Goal: Task Accomplishment & Management: Use online tool/utility

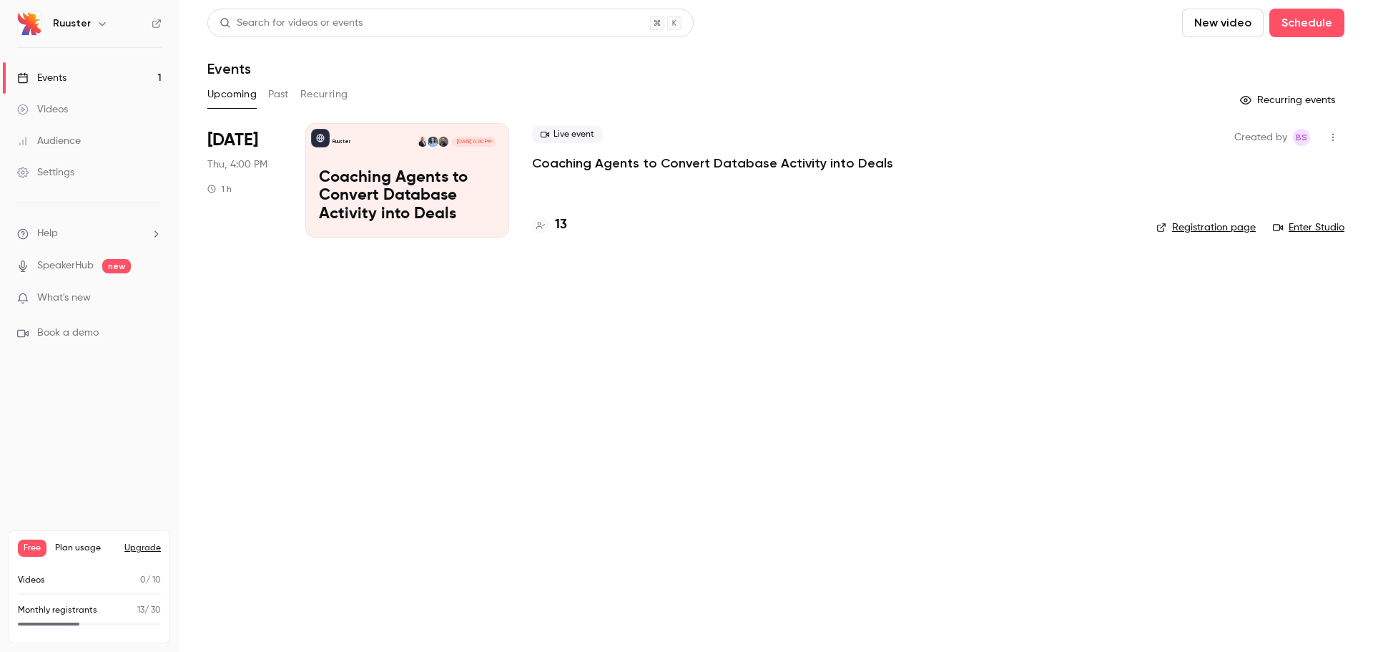
click at [401, 200] on p "Coaching Agents to Convert Database Activity into Deals" at bounding box center [407, 196] width 177 height 55
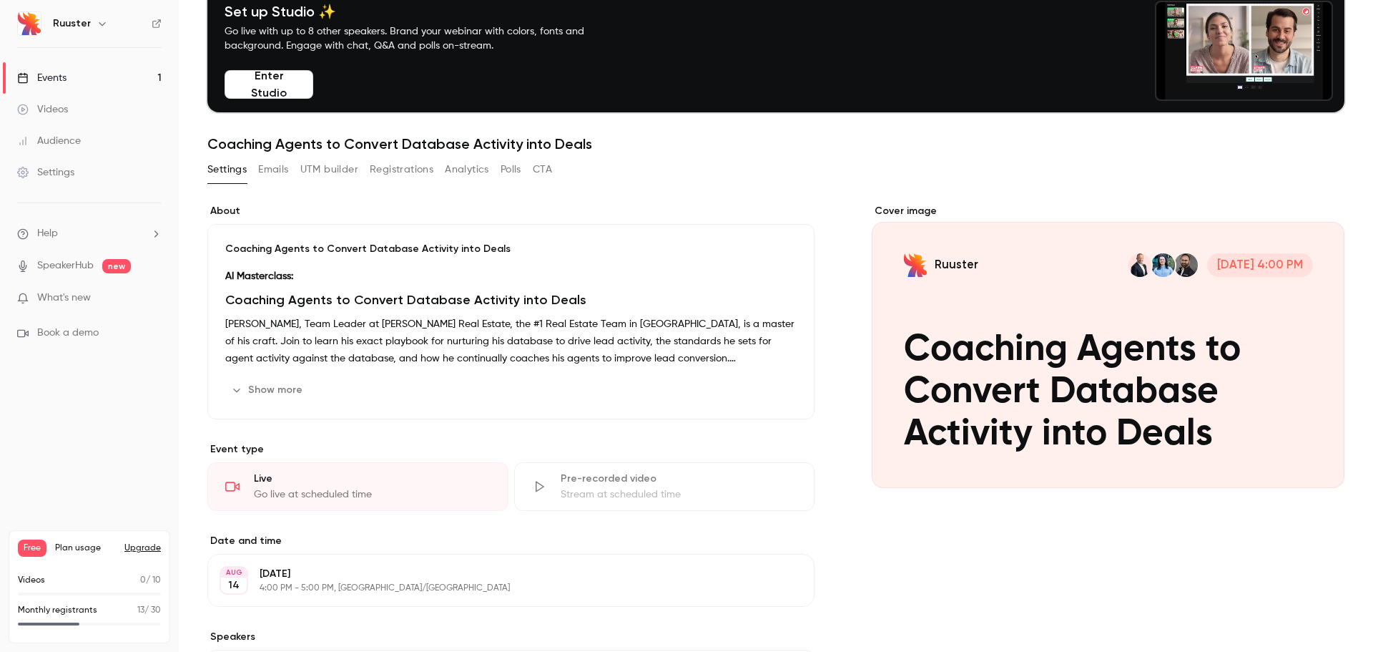
scroll to position [72, 0]
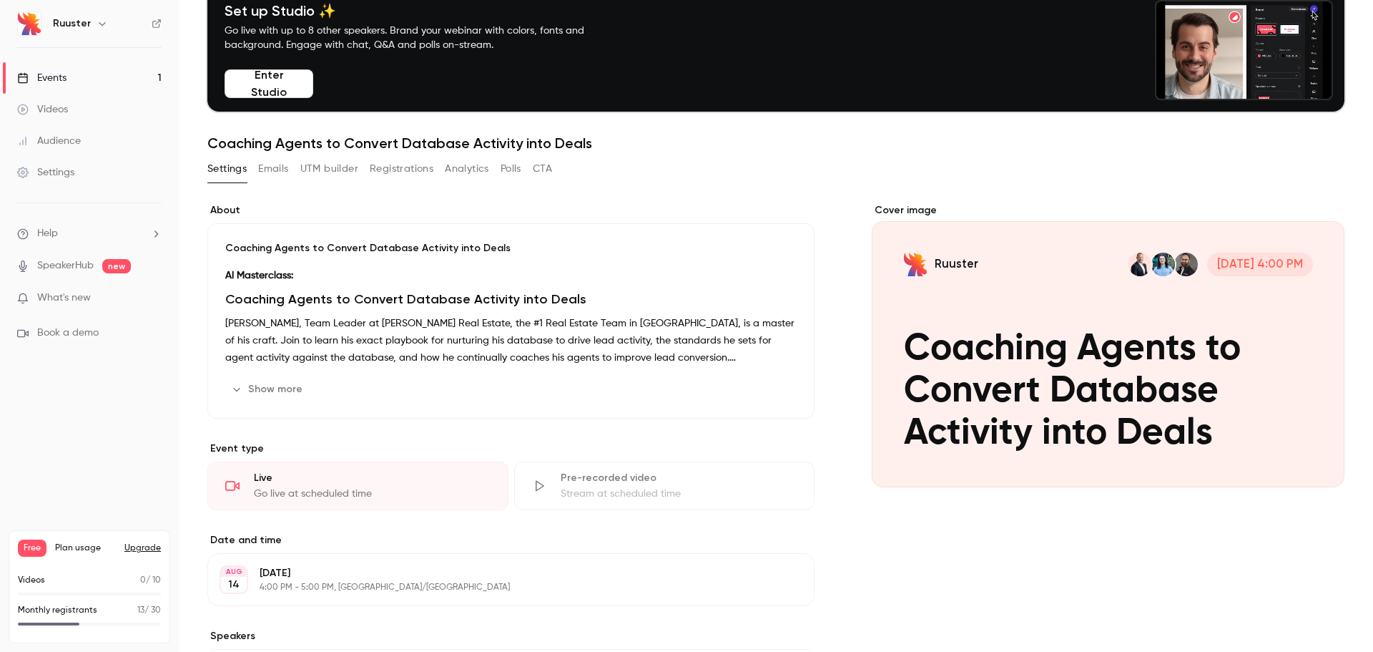
click at [929, 232] on div "Cover image" at bounding box center [1108, 345] width 473 height 284
click at [0, 0] on input "Ruuster [DATE] 4:00 PM Coaching Agents to Convert Database Activity into Deals" at bounding box center [0, 0] width 0 height 0
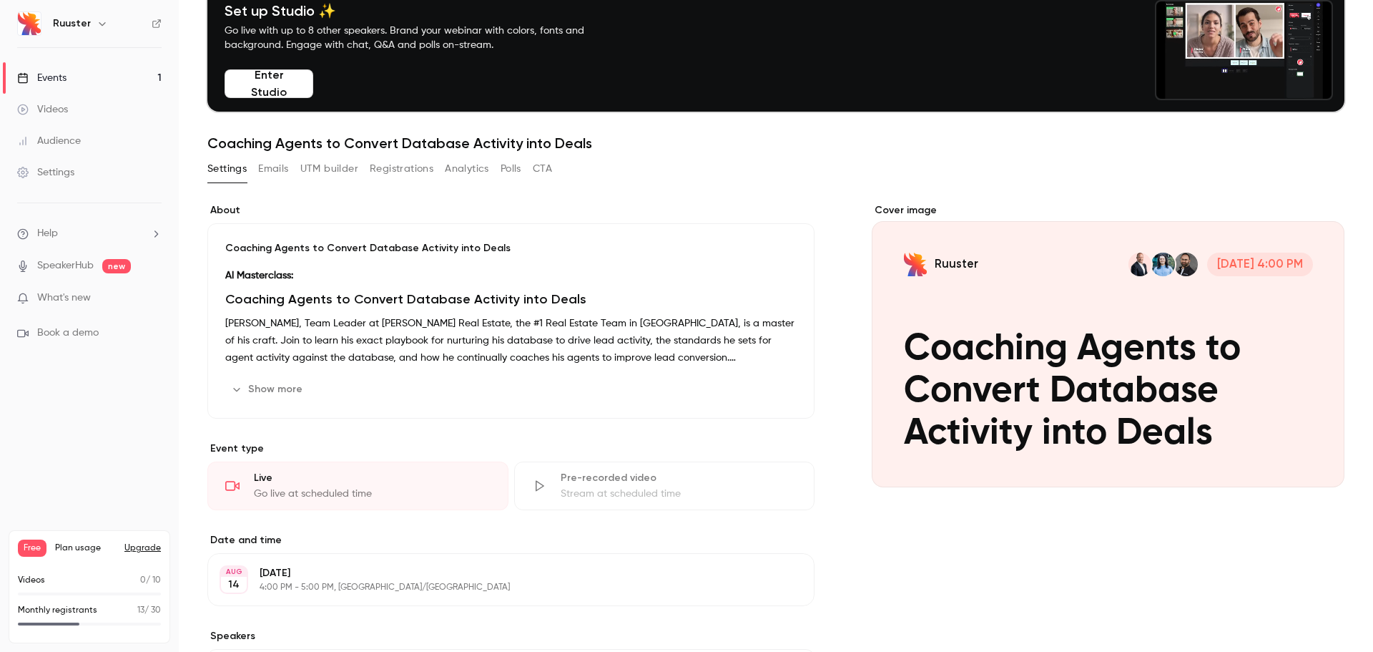
click at [1187, 373] on div "Cover image" at bounding box center [1108, 345] width 473 height 284
click at [0, 0] on input "Ruuster [DATE] 4:00 PM Coaching Agents to Convert Database Activity into Deals" at bounding box center [0, 0] width 0 height 0
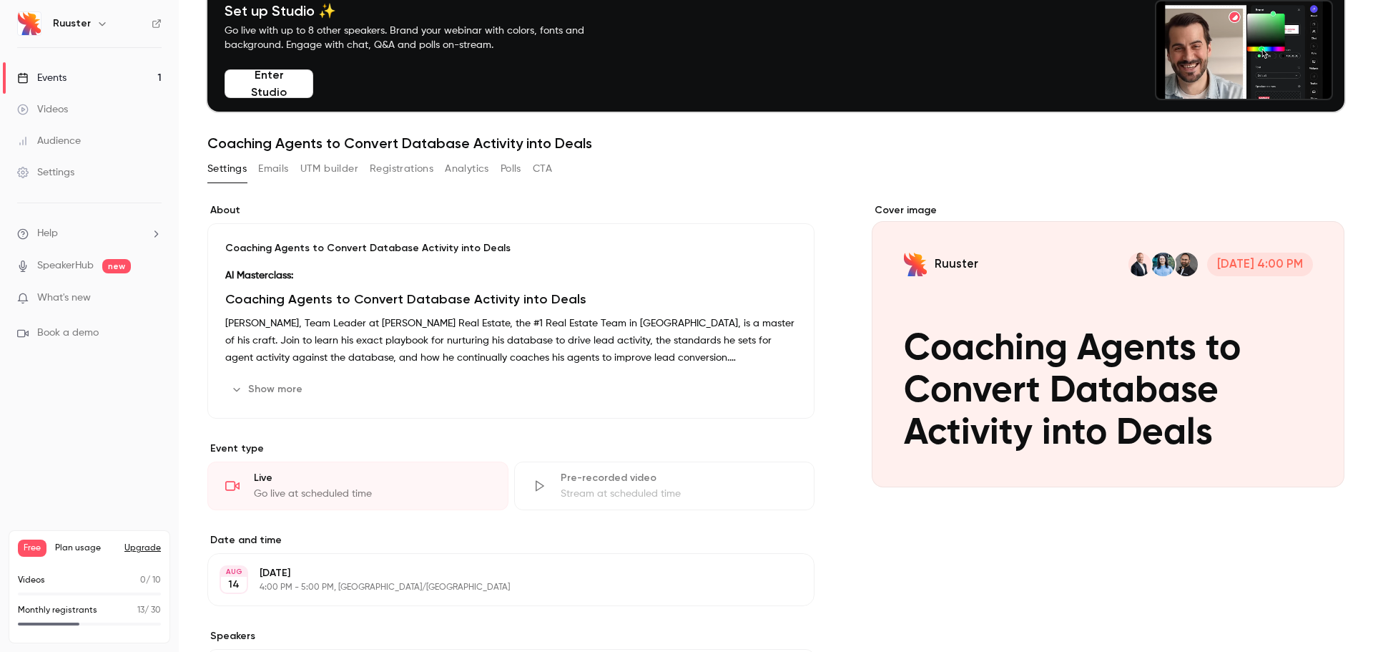
click at [275, 168] on button "Emails" at bounding box center [273, 168] width 30 height 23
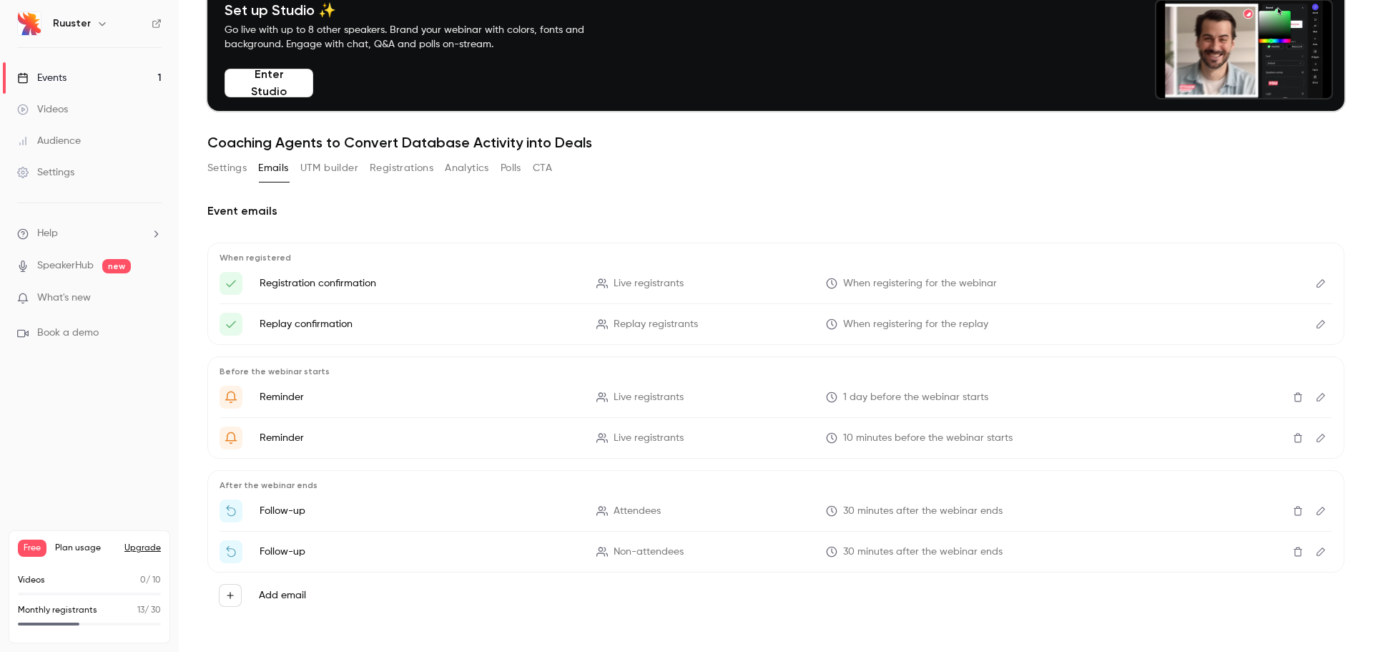
scroll to position [76, 0]
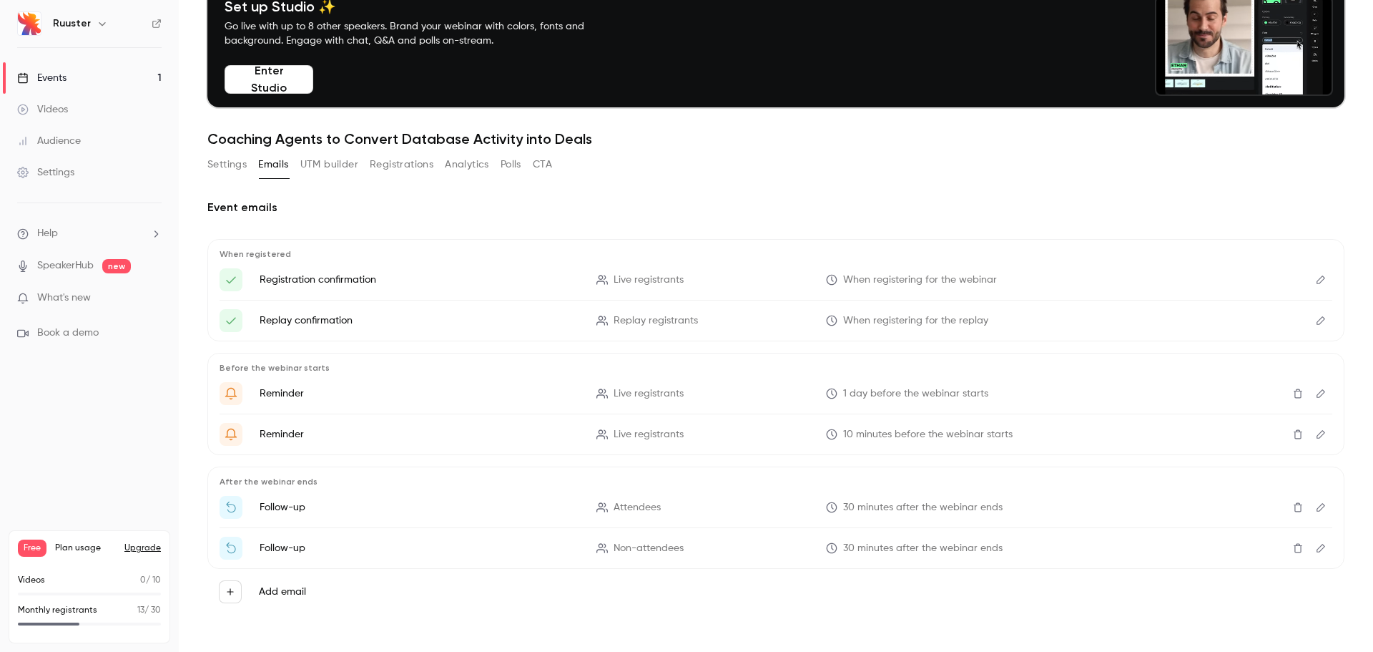
click at [1315, 509] on icon "Edit" at bounding box center [1320, 507] width 11 height 10
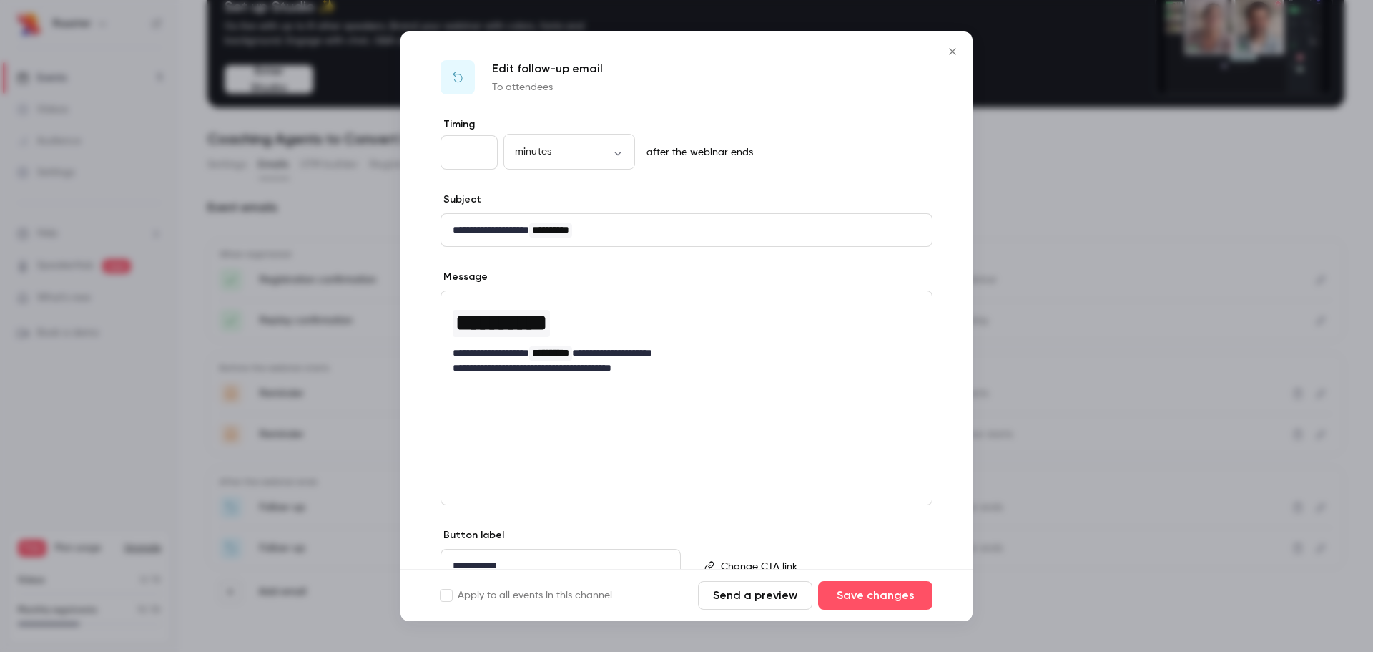
click at [952, 52] on icon "Close" at bounding box center [952, 51] width 6 height 6
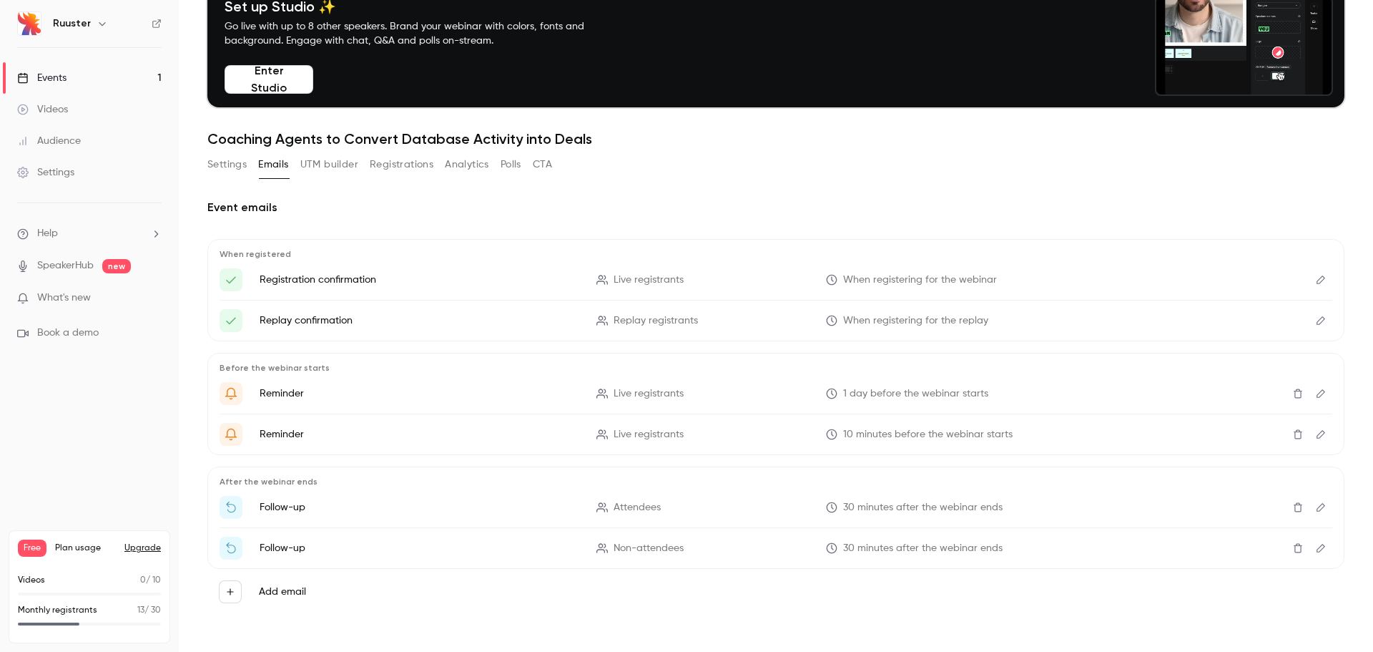
click at [1315, 545] on icon "Edit" at bounding box center [1320, 548] width 11 height 10
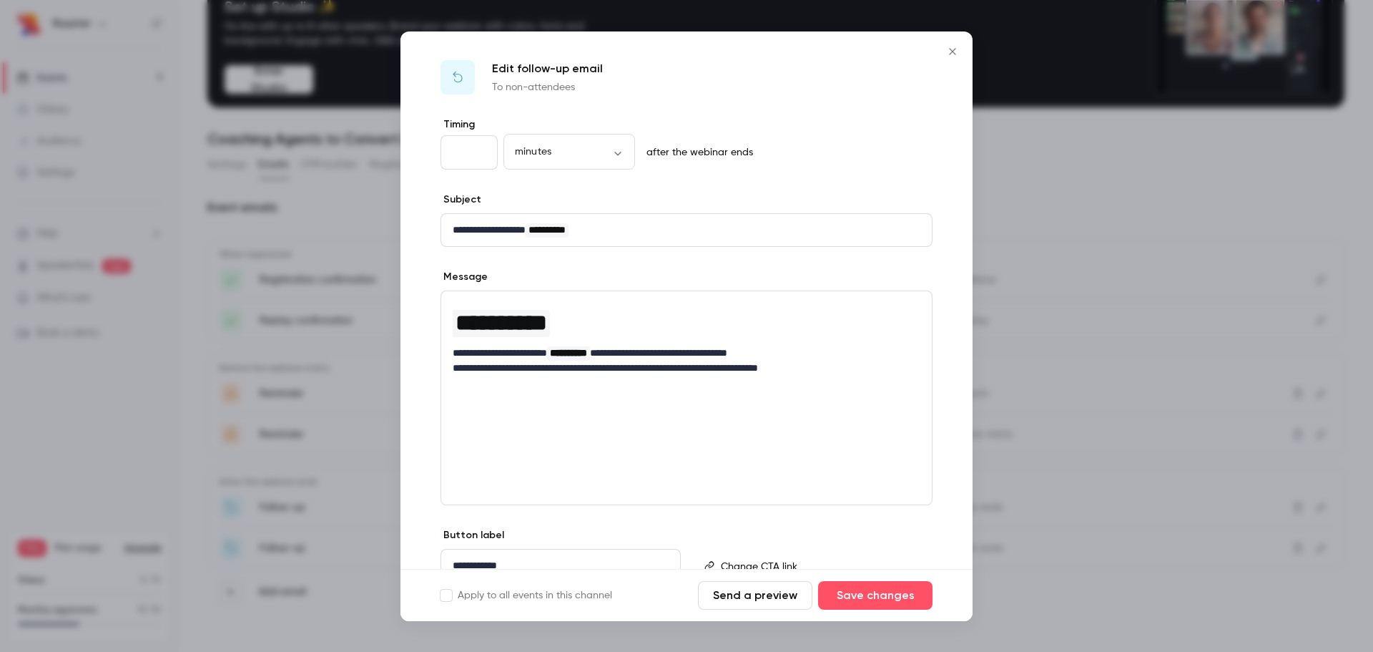
click at [953, 49] on icon "Close" at bounding box center [952, 51] width 17 height 11
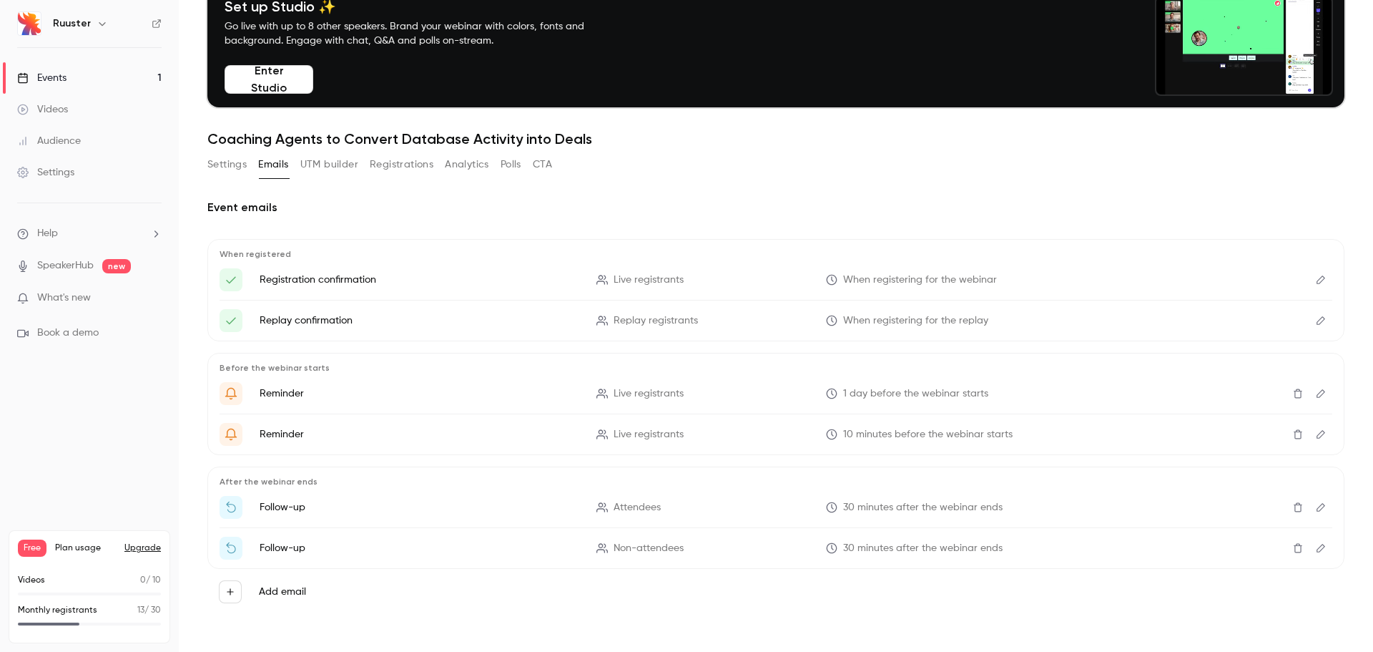
click at [101, 609] on div "Monthly registrants 13 / 30" at bounding box center [89, 610] width 143 height 13
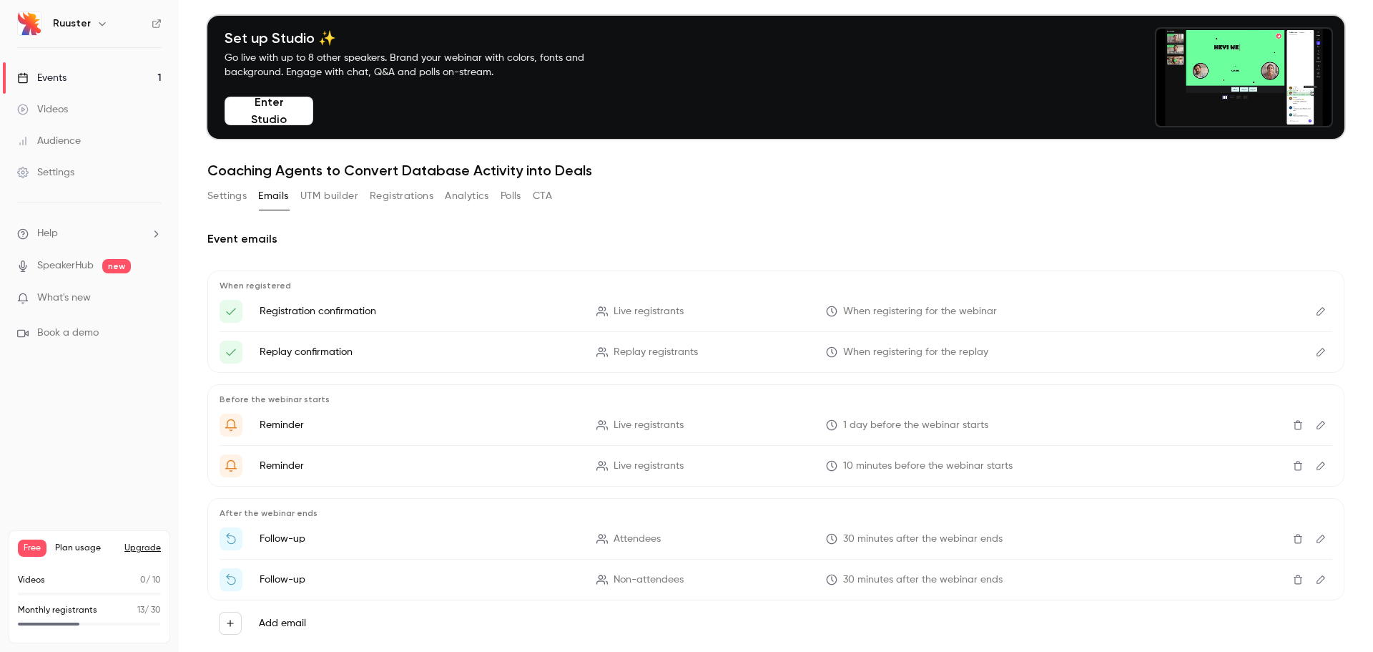
scroll to position [0, 0]
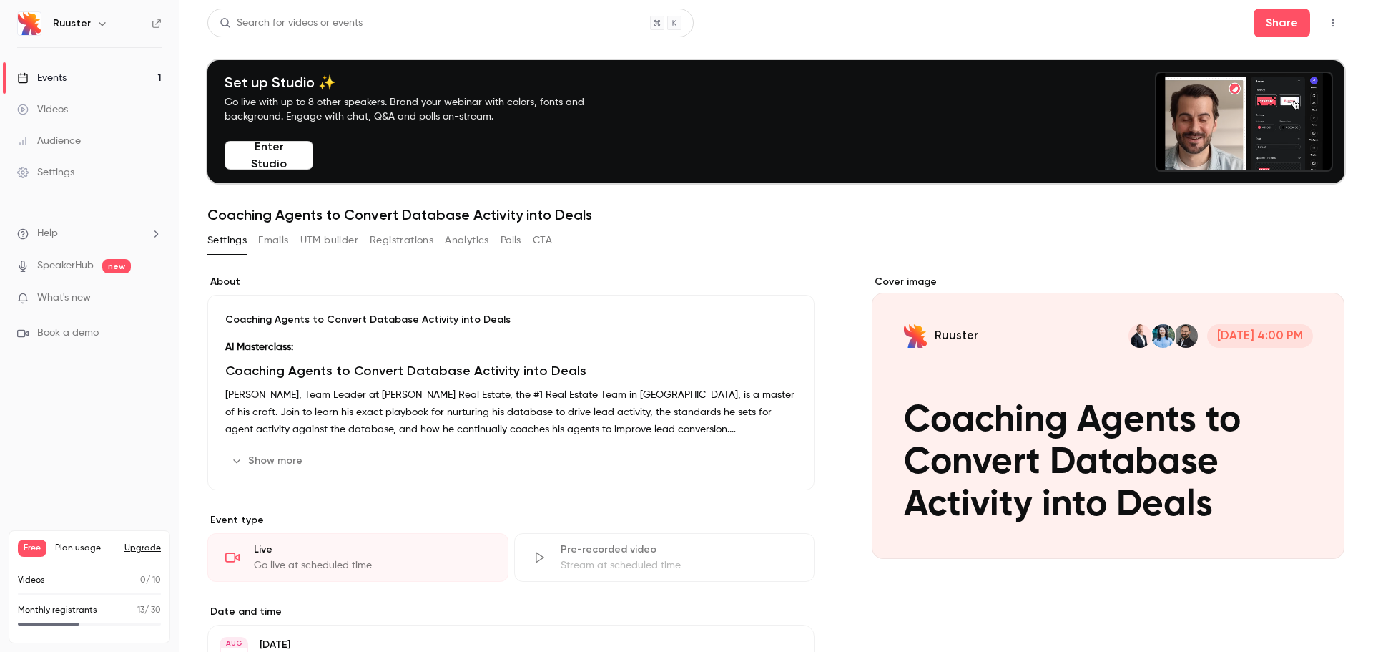
click at [103, 78] on link "Events 1" at bounding box center [89, 77] width 179 height 31
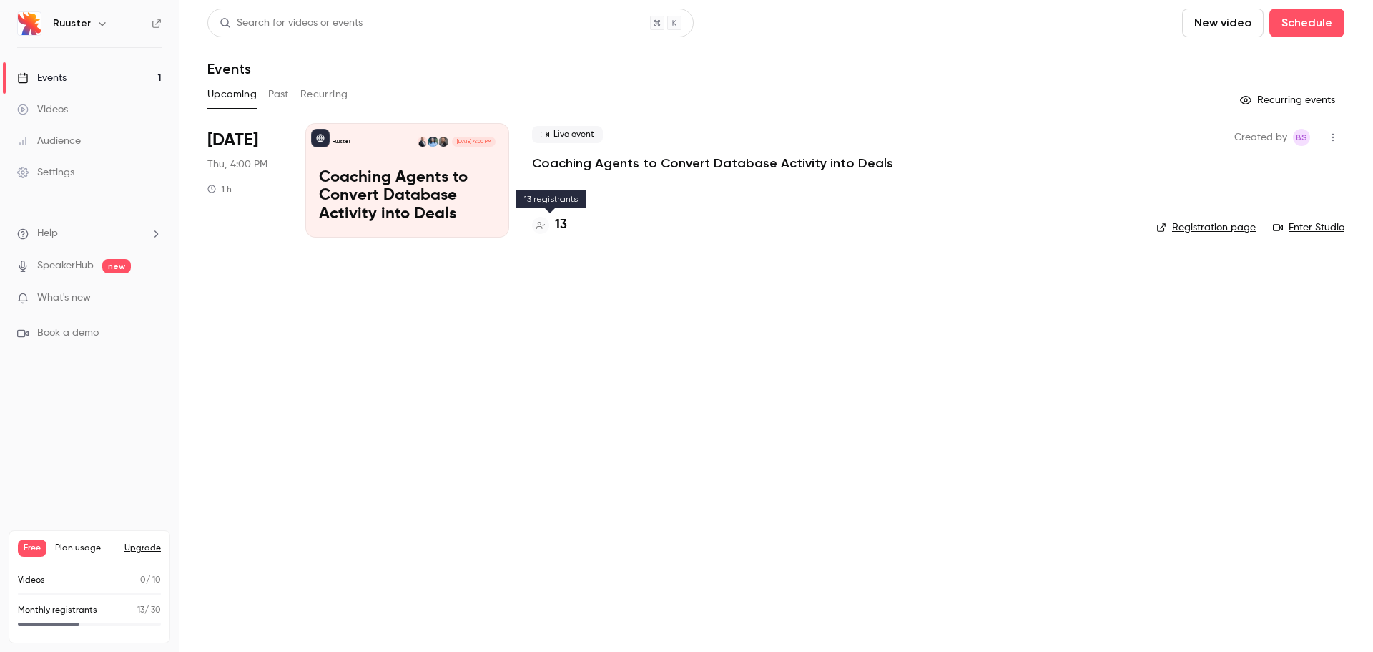
click at [558, 221] on h4 "13" at bounding box center [561, 224] width 12 height 19
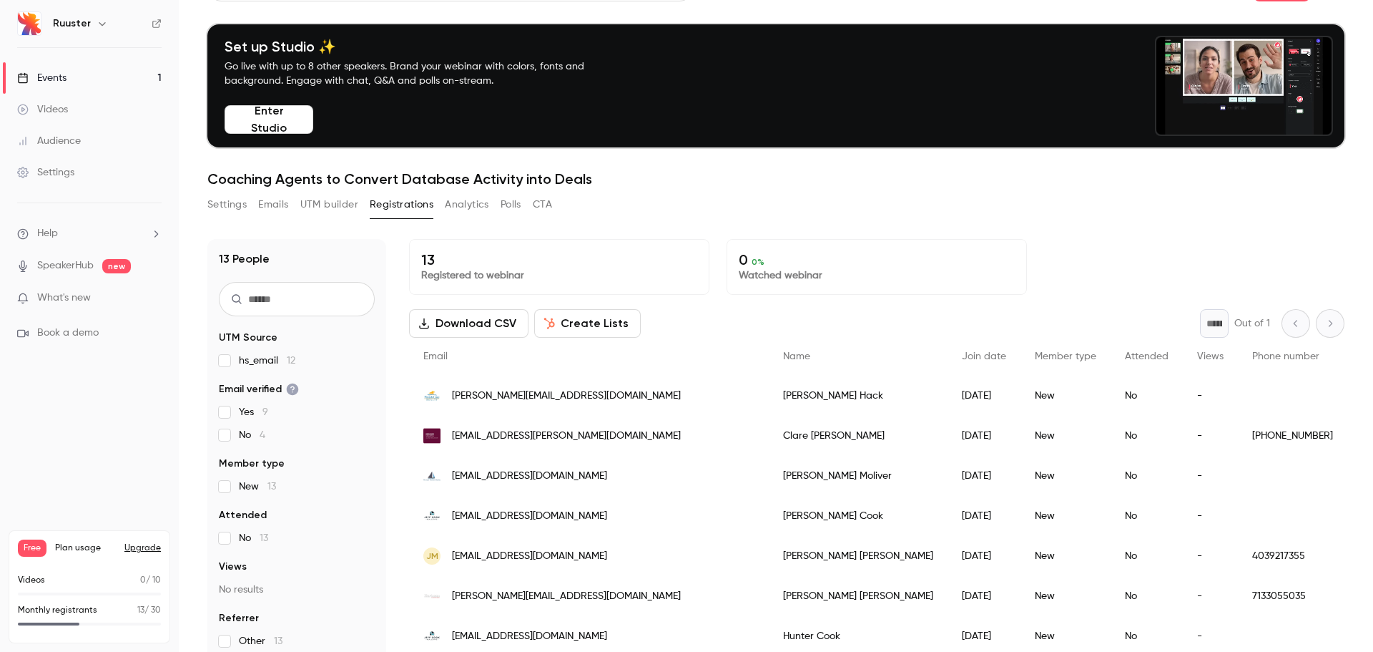
scroll to position [35, 0]
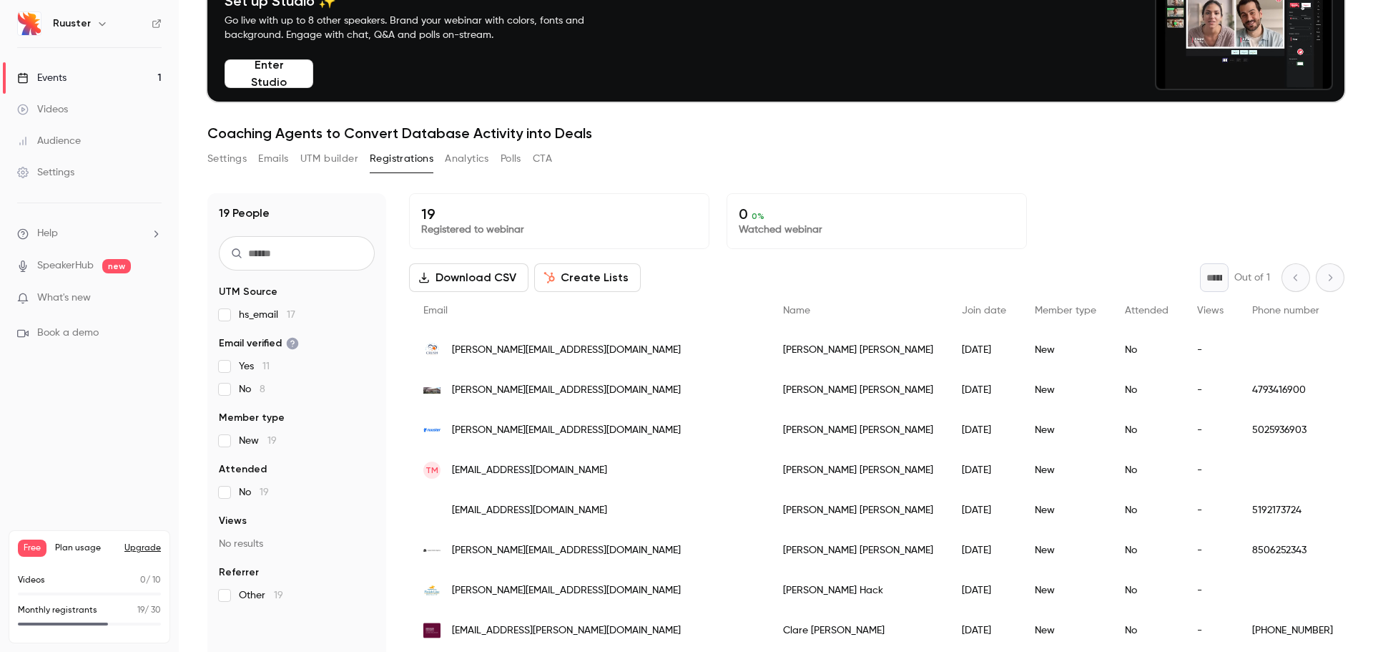
scroll to position [80, 0]
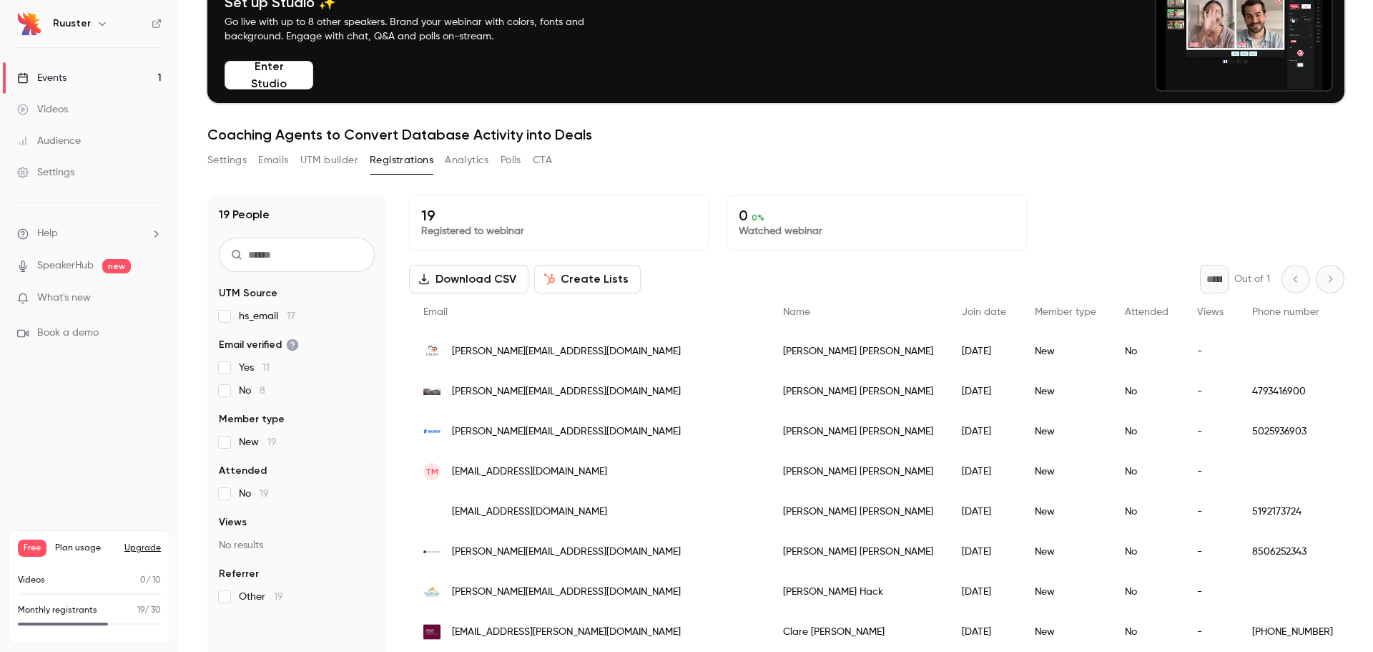
click at [603, 290] on button "Create Lists" at bounding box center [587, 279] width 107 height 29
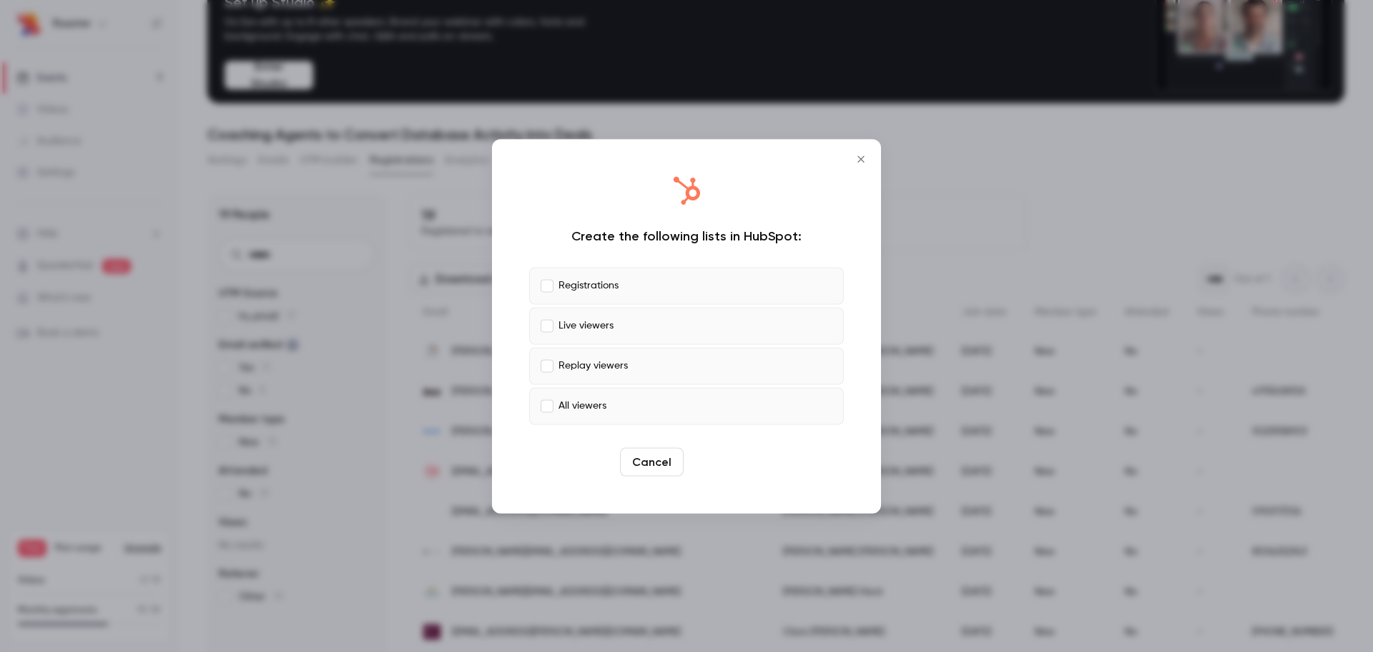
click at [728, 466] on button "Create" at bounding box center [722, 461] width 64 height 29
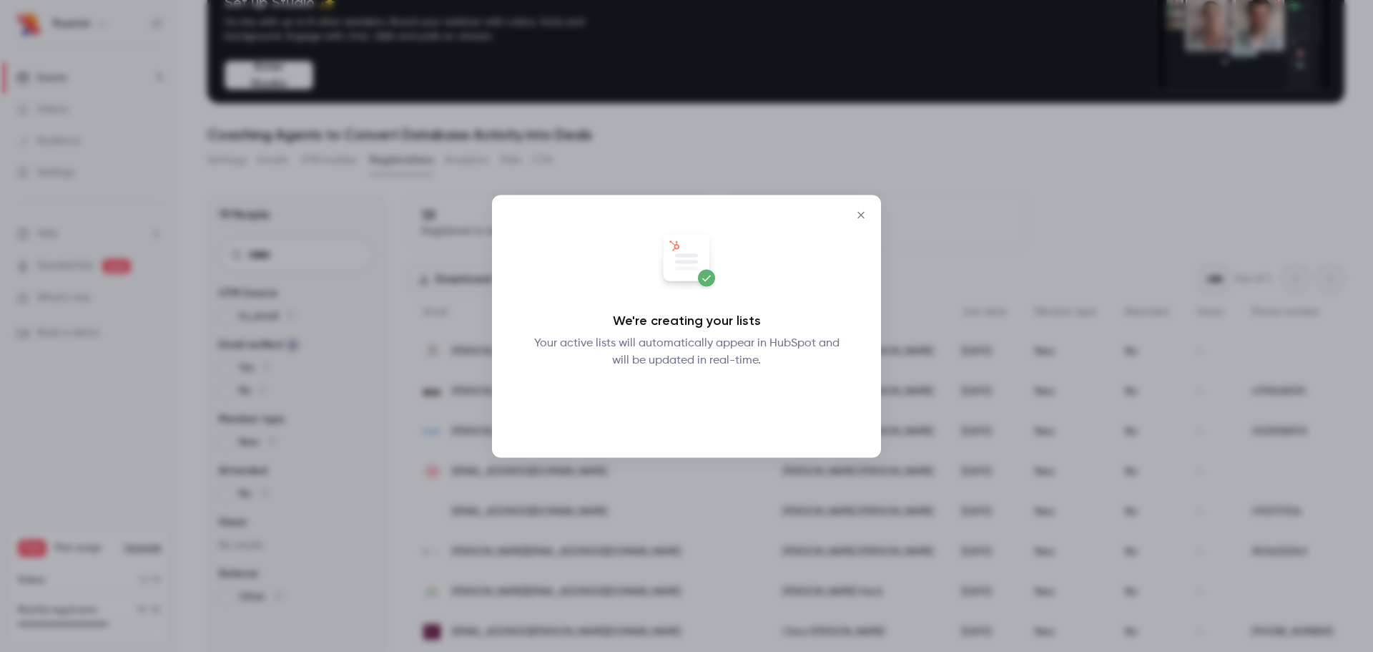
click at [704, 402] on button "Okay" at bounding box center [687, 405] width 52 height 29
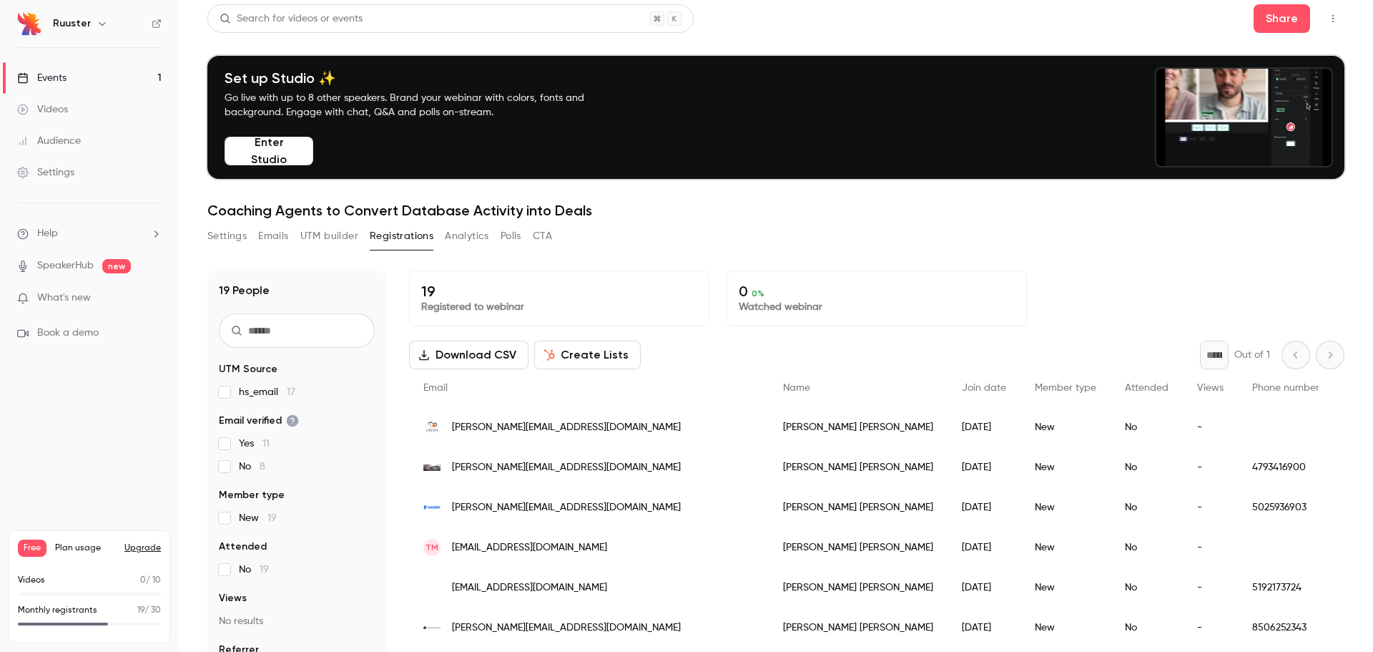
scroll to position [0, 0]
